Goal: Transaction & Acquisition: Purchase product/service

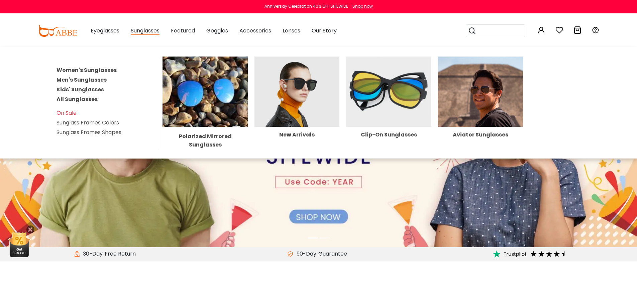
click at [85, 99] on link "All Sunglasses" at bounding box center [77, 99] width 41 height 8
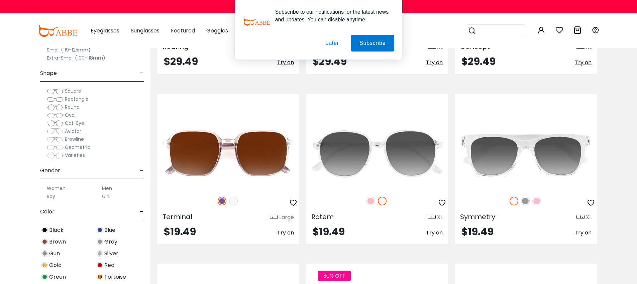
scroll to position [3012, 0]
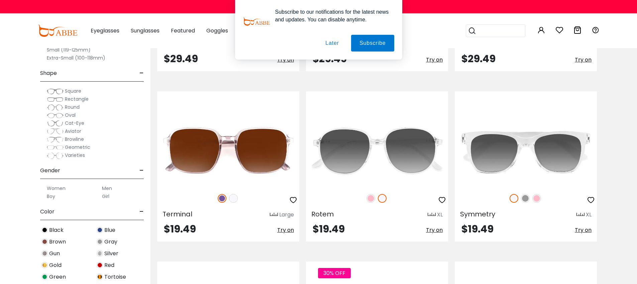
click at [332, 45] on button "Later" at bounding box center [332, 43] width 30 height 17
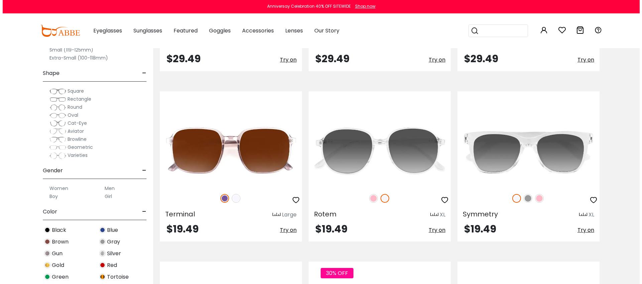
scroll to position [3223, 0]
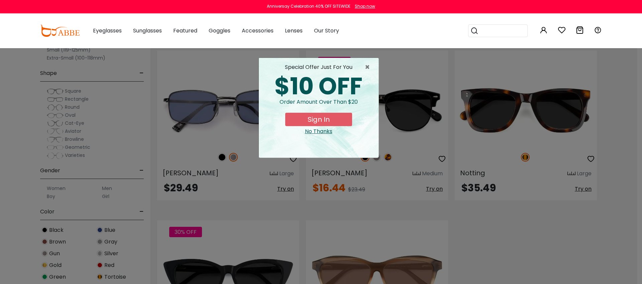
click at [328, 131] on div "No Thanks" at bounding box center [318, 131] width 109 height 8
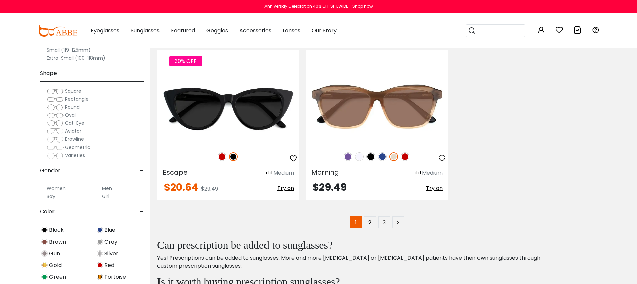
scroll to position [3405, 0]
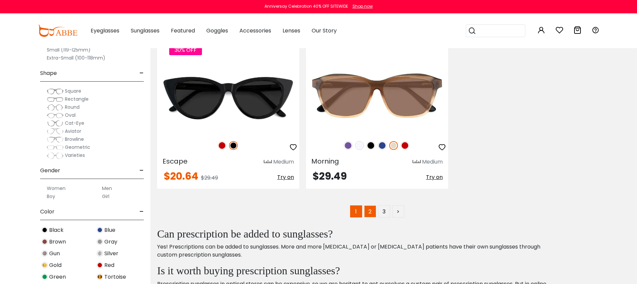
click at [370, 211] on link "2" at bounding box center [370, 211] width 12 height 12
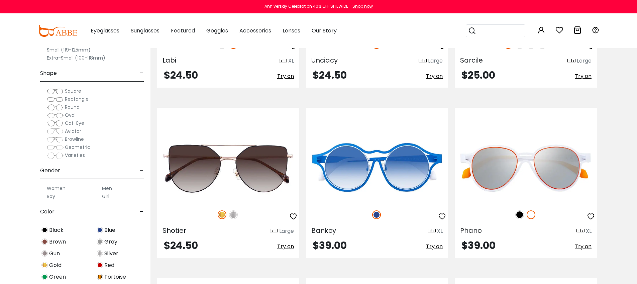
scroll to position [2317, 0]
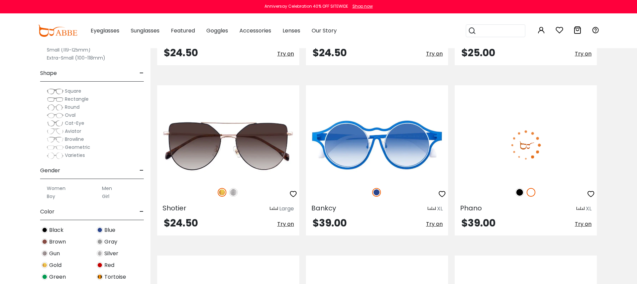
click at [550, 159] on img at bounding box center [526, 144] width 142 height 71
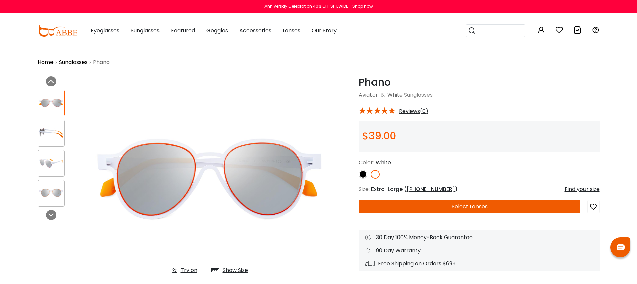
click at [524, 203] on button "Select Lenses" at bounding box center [470, 206] width 222 height 13
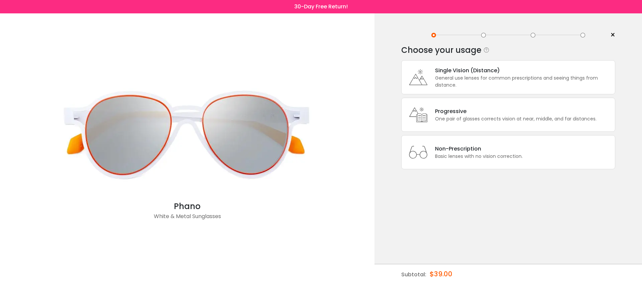
click at [611, 35] on span "×" at bounding box center [612, 35] width 5 height 10
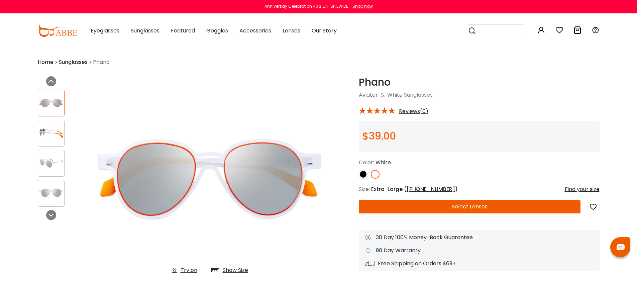
click at [490, 210] on button "Select Lenses" at bounding box center [470, 206] width 222 height 13
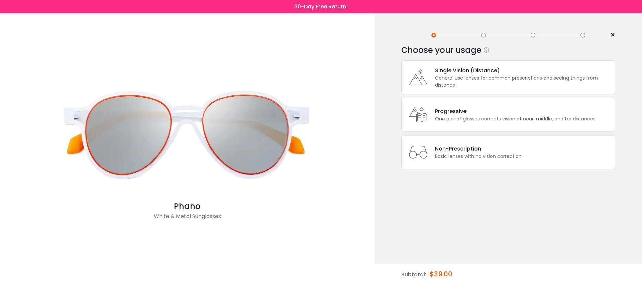
click at [611, 35] on span "×" at bounding box center [612, 35] width 5 height 10
